Goal: Complete application form

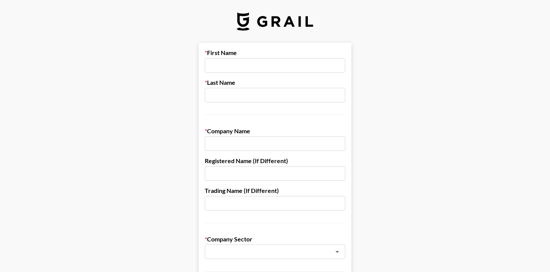
click at [292, 65] on input "text" at bounding box center [275, 65] width 141 height 15
type input "D"
type input "d"
type input "Dips"
click at [286, 102] on input "text" at bounding box center [275, 95] width 141 height 15
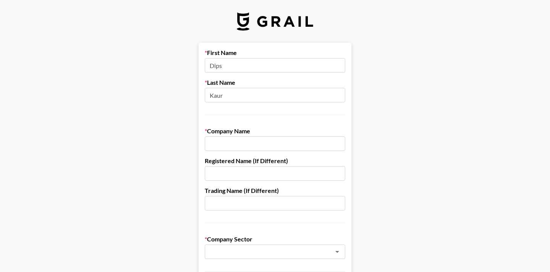
type input "Kaur"
click at [274, 147] on input "text" at bounding box center [275, 143] width 141 height 15
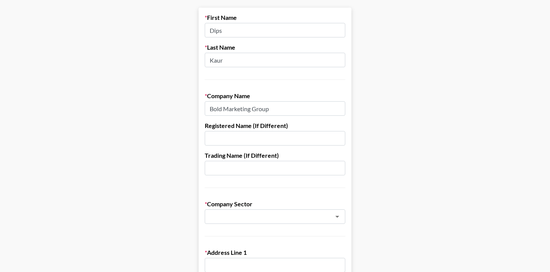
scroll to position [51, 0]
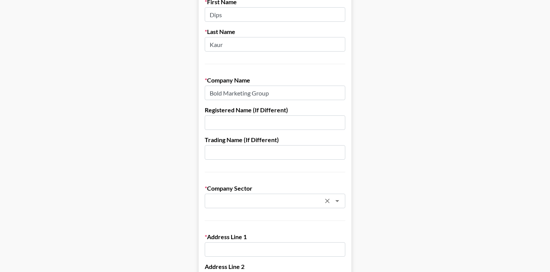
type input "Bold Marketing Group"
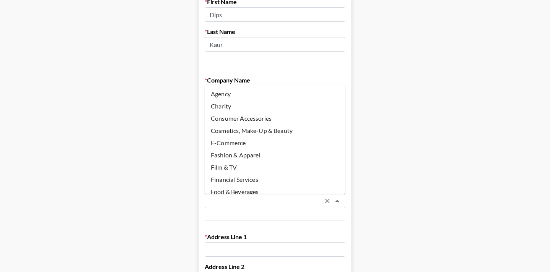
click at [266, 197] on input "text" at bounding box center [264, 201] width 111 height 9
click at [270, 99] on li "Agency" at bounding box center [275, 94] width 141 height 12
type input "Agency"
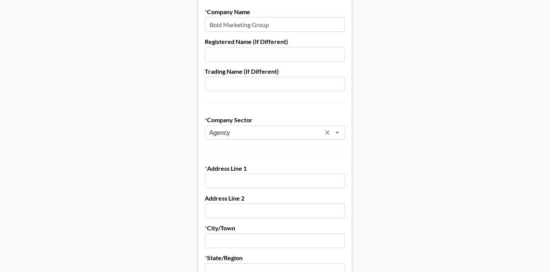
scroll to position [120, 0]
click at [275, 181] on input "text" at bounding box center [275, 180] width 141 height 15
type input "Alpha Works"
click at [238, 209] on input "text" at bounding box center [275, 210] width 141 height 15
type input "a"
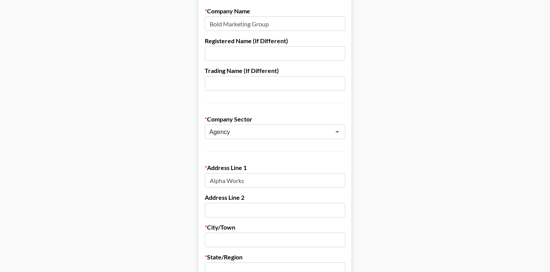
type input "a"
type input "Alpha Tower"
click at [242, 240] on input "text" at bounding box center [275, 240] width 141 height 15
type input "b"
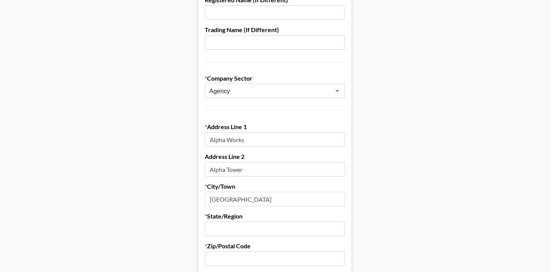
scroll to position [165, 0]
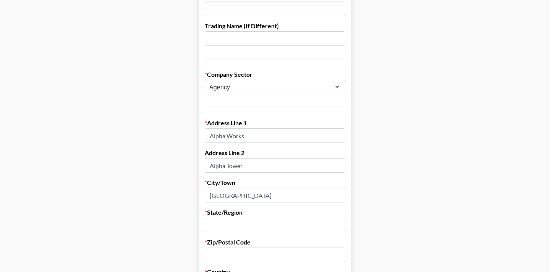
type input "[GEOGRAPHIC_DATA]"
click at [239, 228] on input "text" at bounding box center [275, 225] width 141 height 15
type input "[GEOGRAPHIC_DATA]"
click at [248, 258] on input "text" at bounding box center [275, 255] width 141 height 15
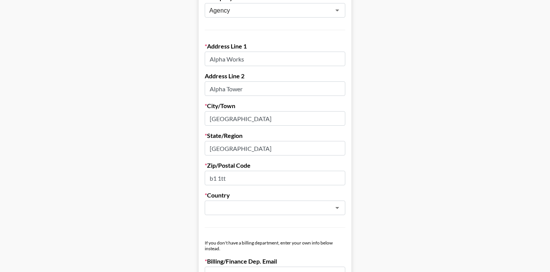
scroll to position [247, 0]
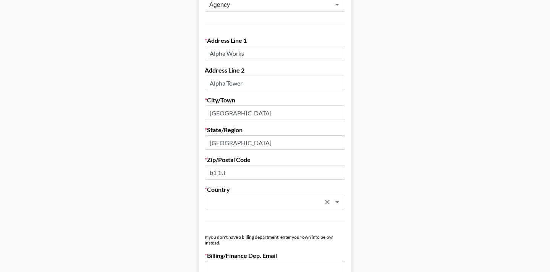
type input "b1 1tt"
click at [249, 201] on input "text" at bounding box center [264, 202] width 111 height 9
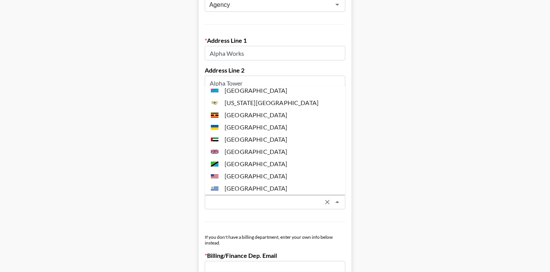
scroll to position [2857, 0]
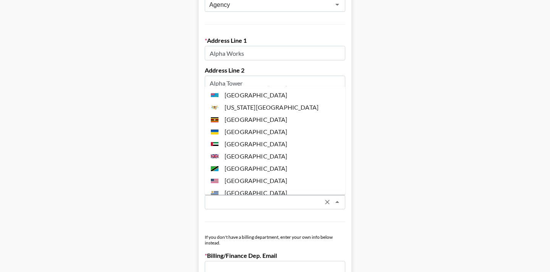
click at [264, 150] on li "[GEOGRAPHIC_DATA]" at bounding box center [275, 156] width 141 height 12
type input "[GEOGRAPHIC_DATA]"
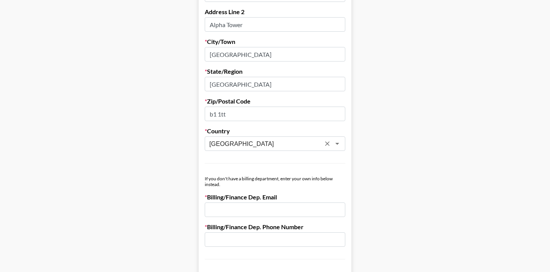
scroll to position [306, 0]
click at [265, 214] on input "email" at bounding box center [275, 209] width 141 height 15
type input "[EMAIL_ADDRESS][DOMAIN_NAME]"
click at [249, 241] on input "text" at bounding box center [275, 239] width 141 height 15
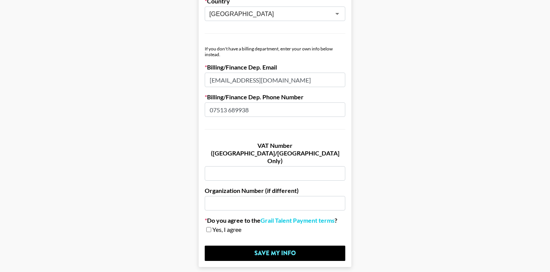
scroll to position [438, 0]
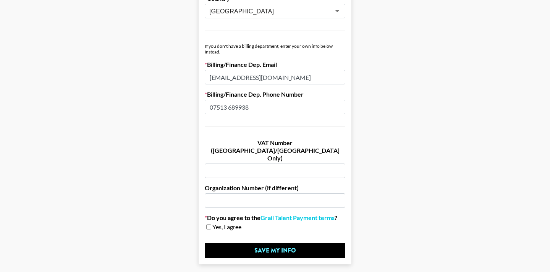
type input "07513 689938"
click at [209, 224] on input "checkbox" at bounding box center [208, 226] width 5 height 5
checkbox input "true"
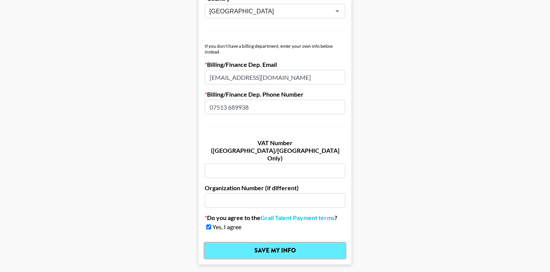
click at [282, 243] on input "Save My Info" at bounding box center [275, 250] width 141 height 15
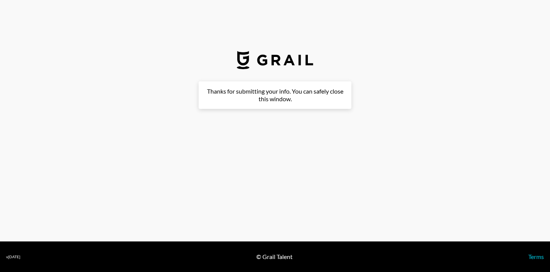
scroll to position [0, 0]
